Goal: Task Accomplishment & Management: Manage account settings

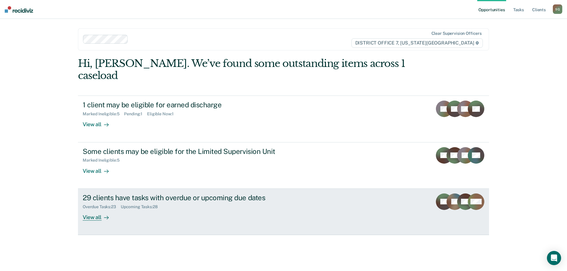
click at [268, 194] on div "29 clients have tasks with overdue or upcoming due dates" at bounding box center [186, 198] width 207 height 9
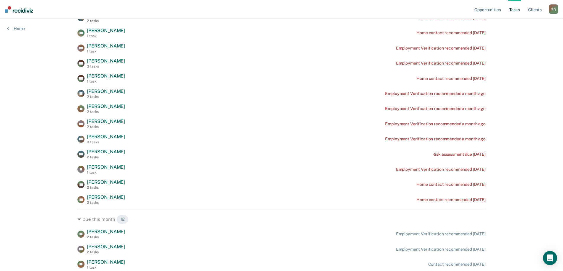
scroll to position [177, 0]
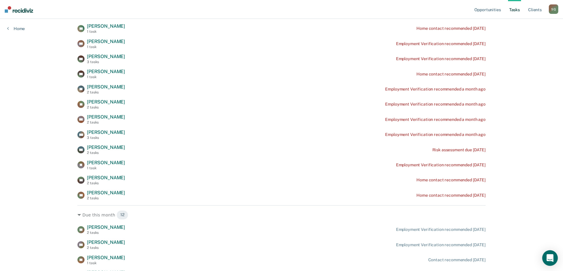
click at [546, 255] on div "Open Intercom Messenger" at bounding box center [550, 259] width 16 height 16
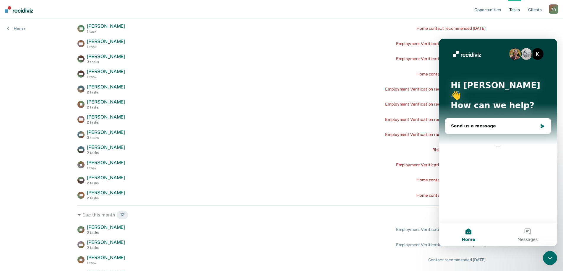
scroll to position [0, 0]
click at [535, 238] on span "Messages" at bounding box center [527, 240] width 20 height 4
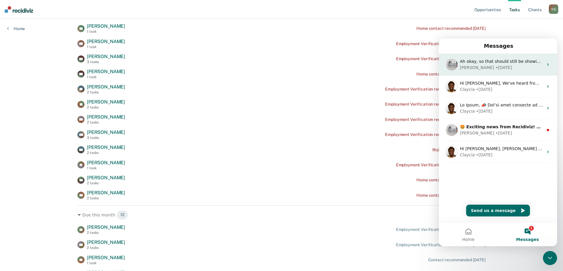
click at [501, 64] on span "Ah okay, so that should still be showing up, but the home contact shouldn't be.…" at bounding box center [549, 61] width 178 height 5
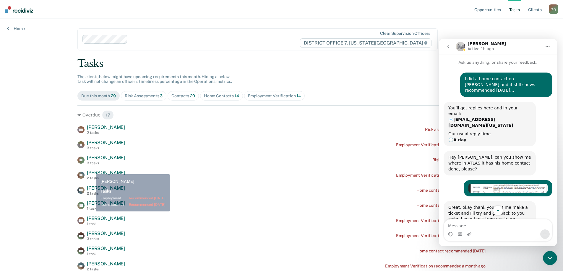
click at [91, 170] on div "[PERSON_NAME] 2 tasks Risk assessment due a year ago [PERSON_NAME] [PERSON_NAME…" at bounding box center [281, 251] width 408 height 253
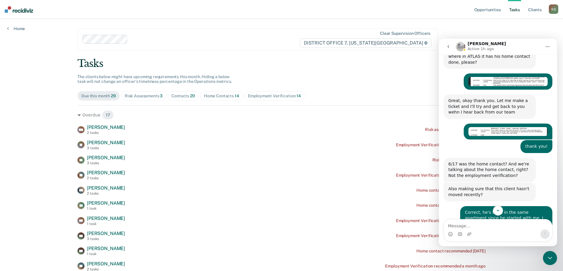
scroll to position [136, 0]
